Goal: Information Seeking & Learning: Learn about a topic

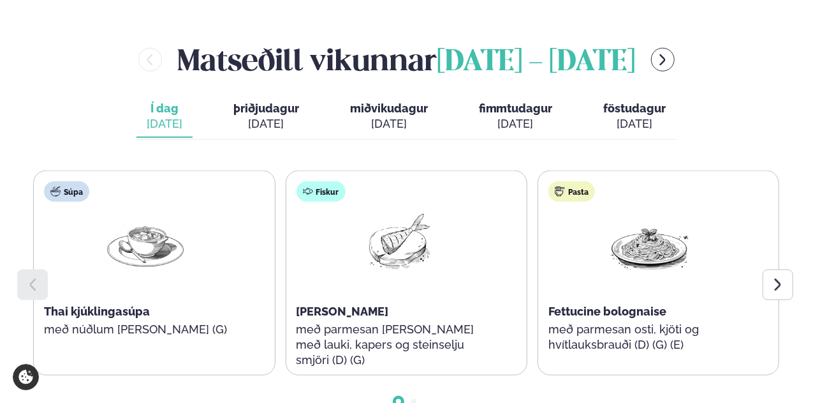
scroll to position [562, 0]
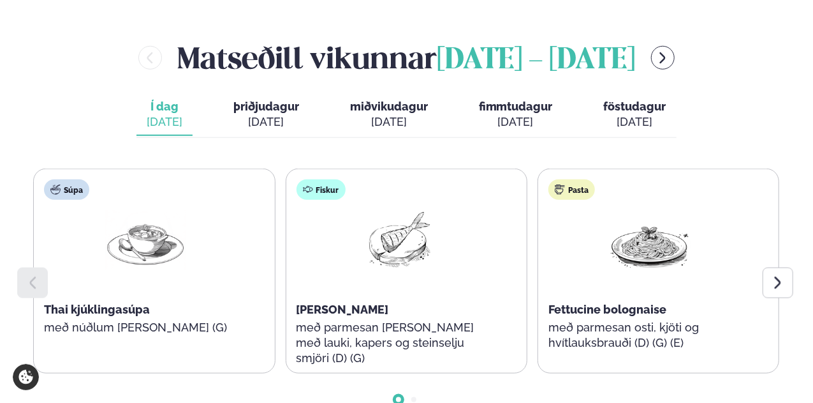
click at [259, 94] on button "þriðjudagur þri. [DATE]" at bounding box center [266, 115] width 86 height 42
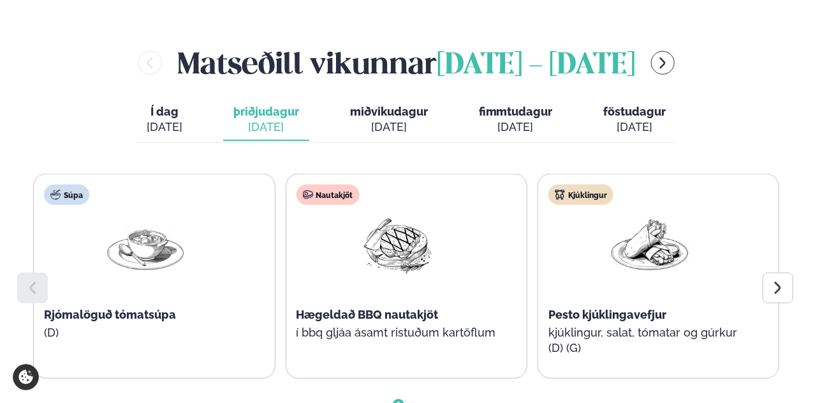
scroll to position [556, 0]
click at [784, 281] on icon at bounding box center [778, 288] width 15 height 15
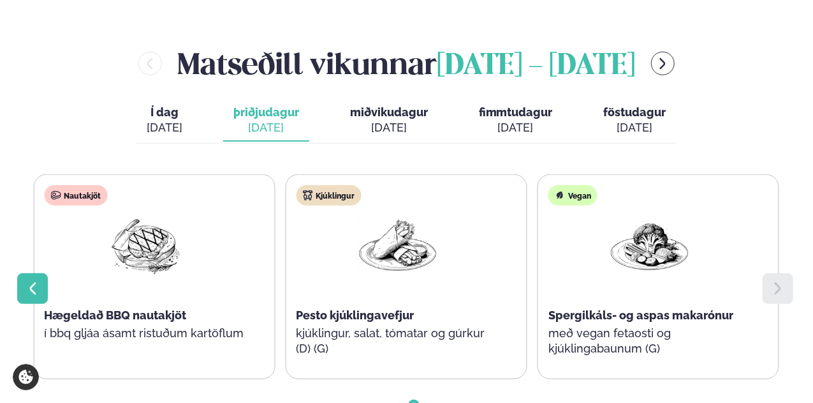
click at [22, 273] on div at bounding box center [32, 288] width 31 height 31
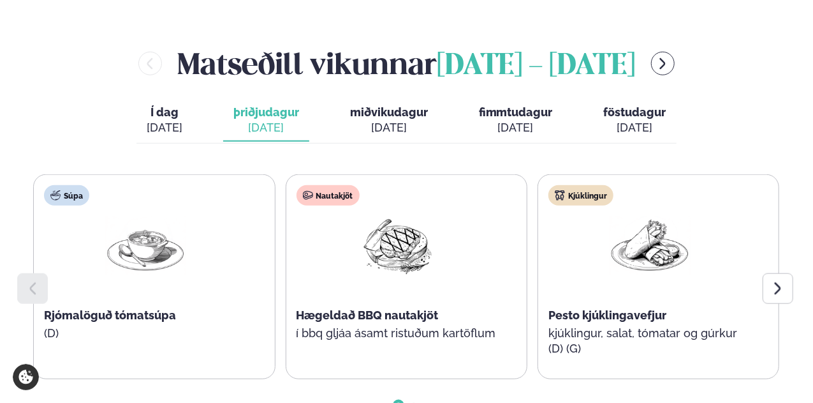
click at [386, 100] on button "miðvikudagur mið. [DATE]" at bounding box center [389, 121] width 98 height 42
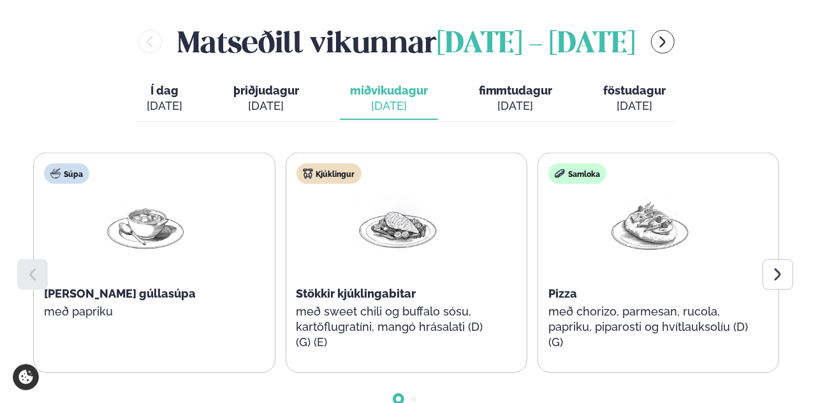
scroll to position [579, 0]
click at [499, 98] on div "[DATE]" at bounding box center [516, 105] width 74 height 15
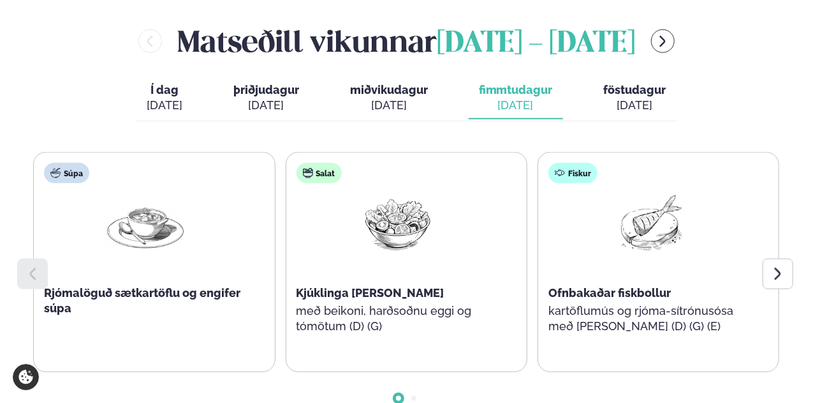
click at [630, 98] on div "[DATE]" at bounding box center [635, 105] width 63 height 15
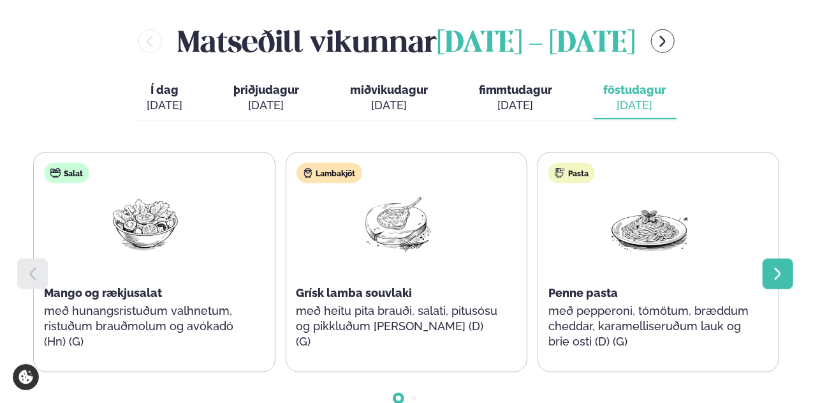
click at [788, 258] on div at bounding box center [778, 273] width 31 height 31
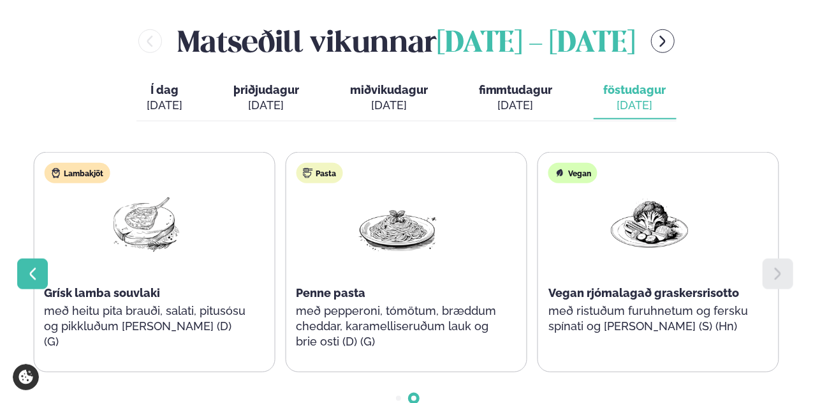
click at [29, 266] on icon at bounding box center [32, 273] width 15 height 15
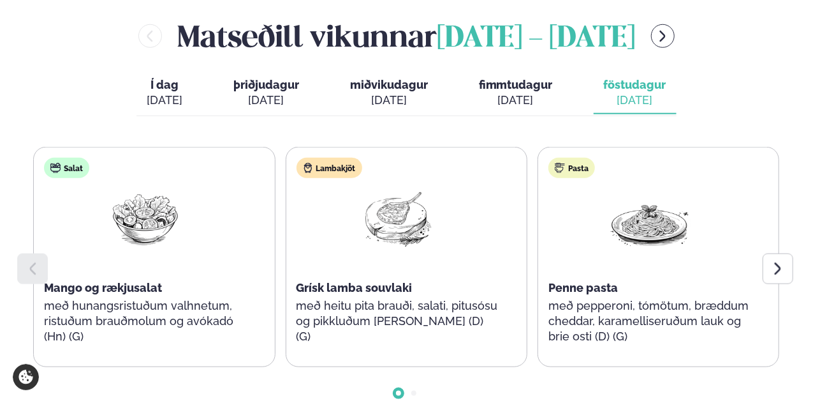
scroll to position [585, 0]
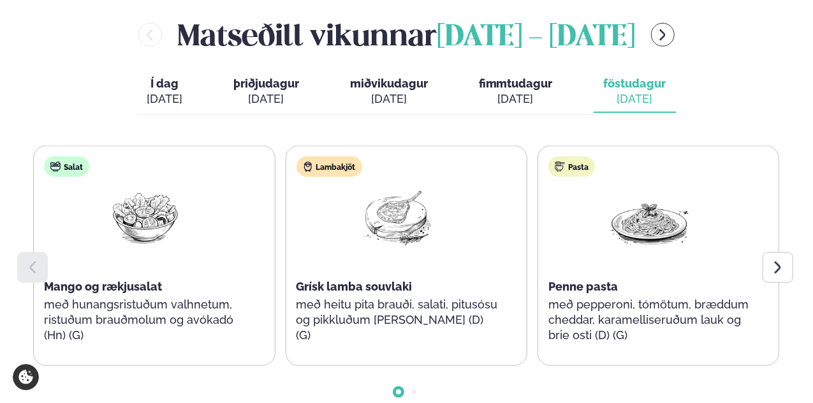
click at [542, 214] on div "Pasta Penne pasta með pepperoni, tómötum, bræddum cheddar, karamelliseruðum lau…" at bounding box center [649, 255] width 223 height 219
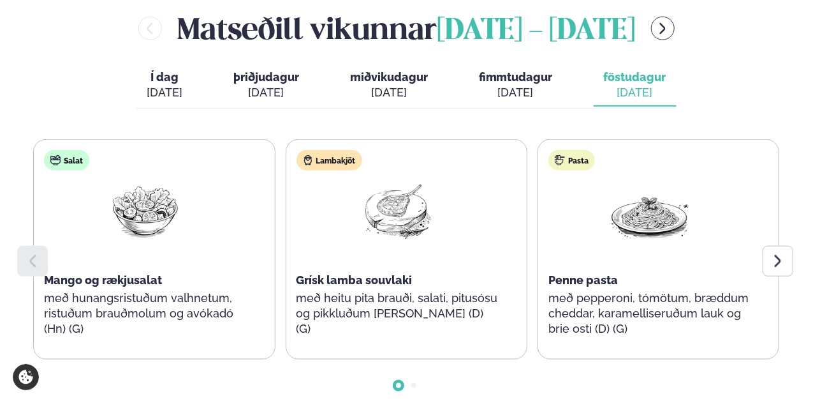
scroll to position [602, 0]
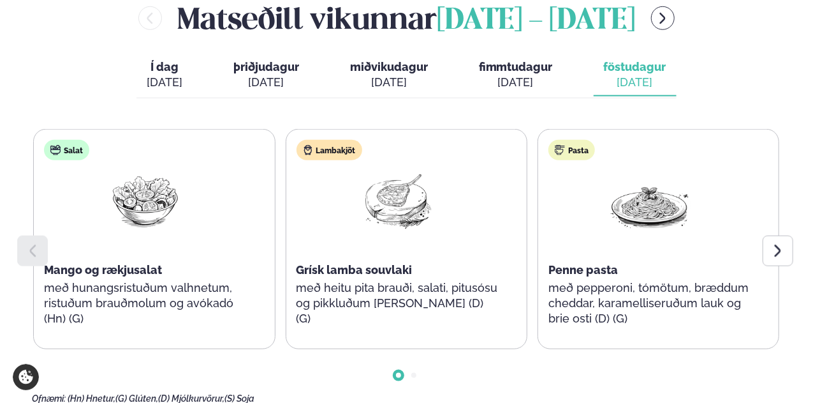
click at [392, 75] on div "[DATE]" at bounding box center [389, 82] width 78 height 15
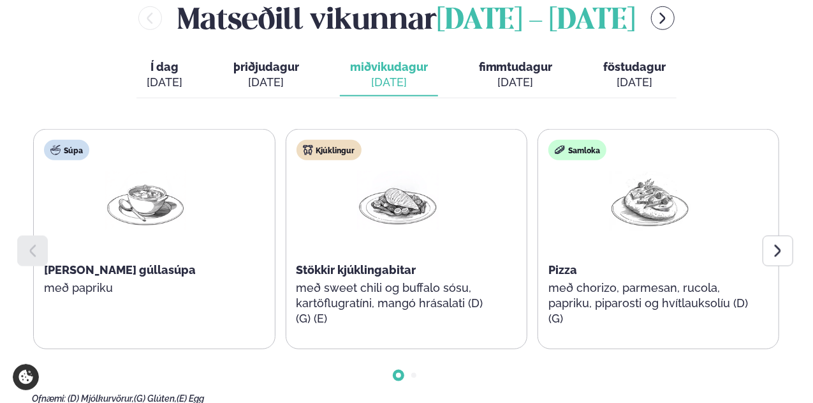
click at [258, 75] on div "[DATE]" at bounding box center [266, 82] width 66 height 15
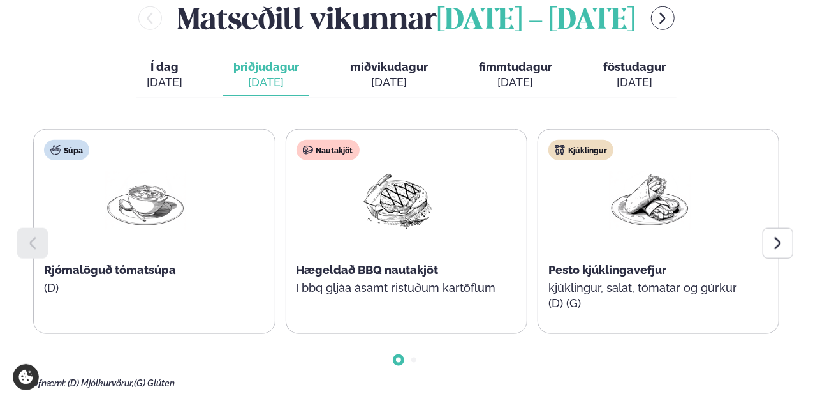
click at [374, 75] on div "[DATE]" at bounding box center [389, 82] width 78 height 15
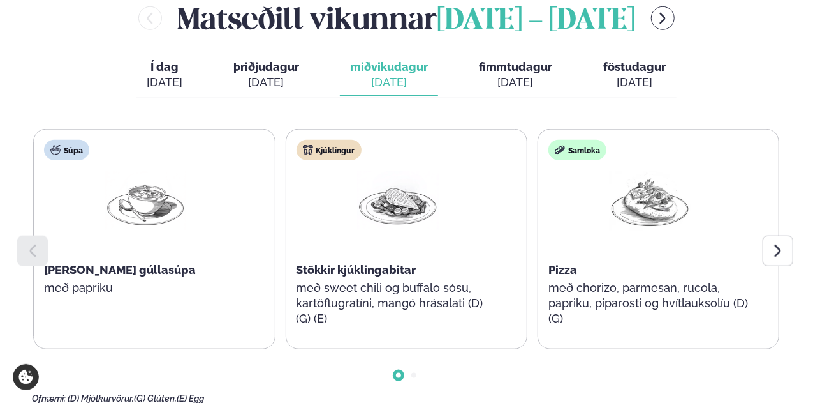
click at [520, 60] on span "fimmtudagur" at bounding box center [516, 66] width 74 height 13
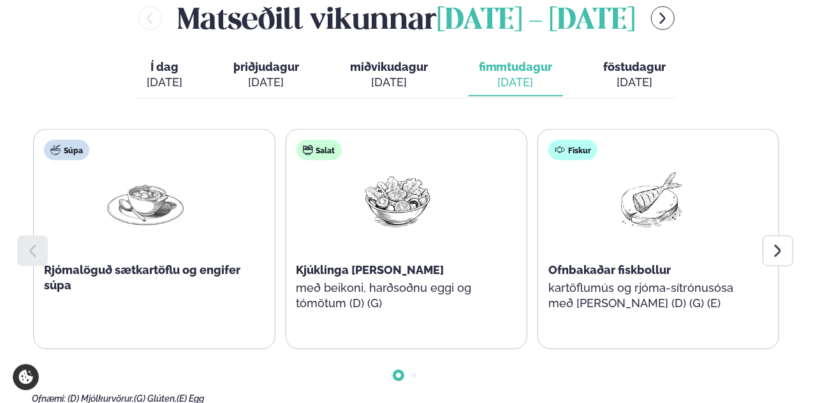
click at [270, 60] on span "þriðjudagur" at bounding box center [266, 66] width 66 height 13
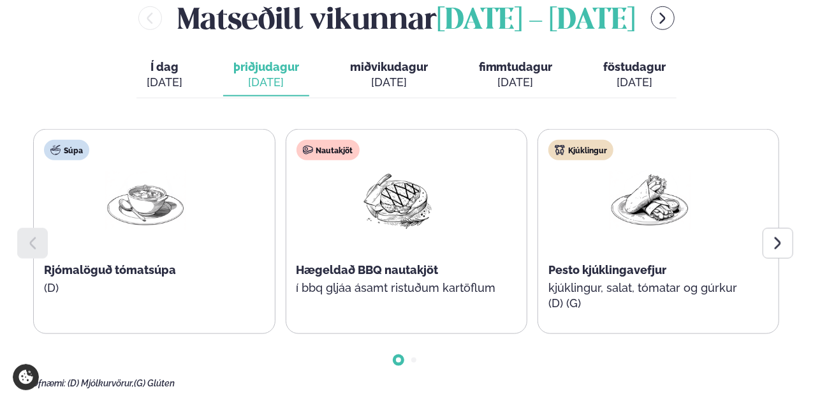
click at [370, 60] on span "miðvikudagur" at bounding box center [389, 66] width 78 height 13
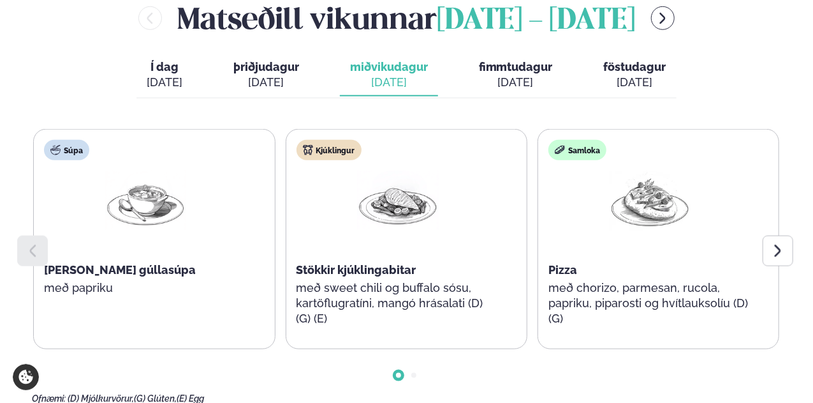
click at [256, 75] on div "[DATE]" at bounding box center [266, 82] width 66 height 15
